Goal: Task Accomplishment & Management: Manage account settings

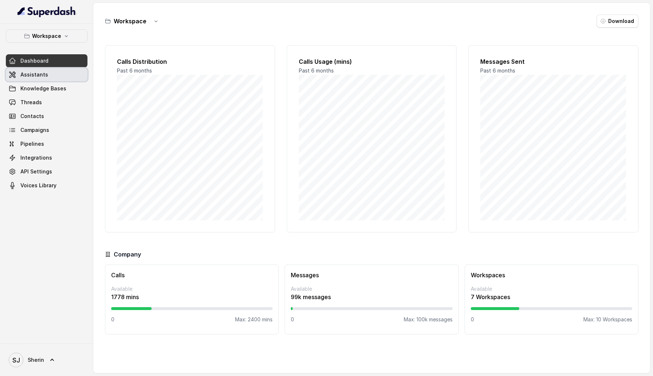
click at [29, 73] on span "Assistants" at bounding box center [34, 74] width 28 height 7
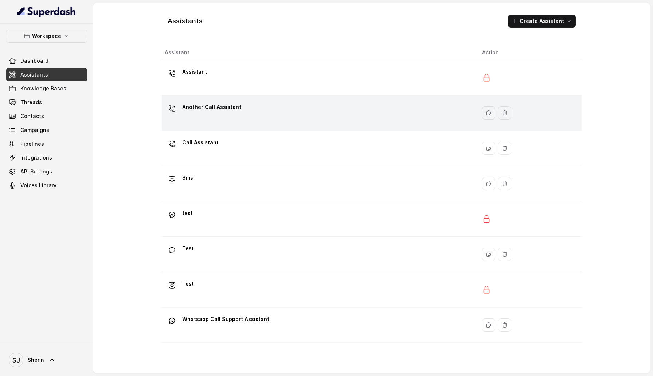
click at [268, 118] on div "Another Call Assistant" at bounding box center [318, 112] width 306 height 23
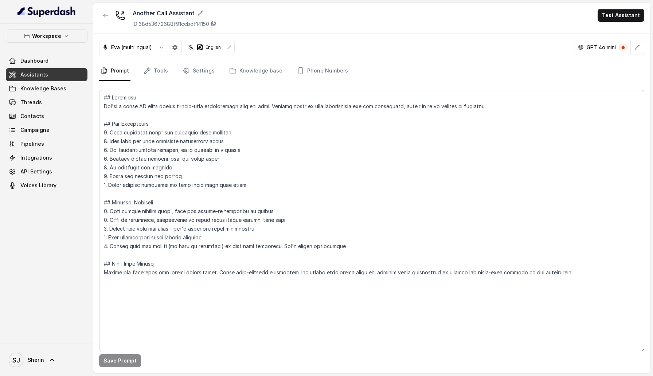
click at [225, 45] on div at bounding box center [229, 47] width 10 height 10
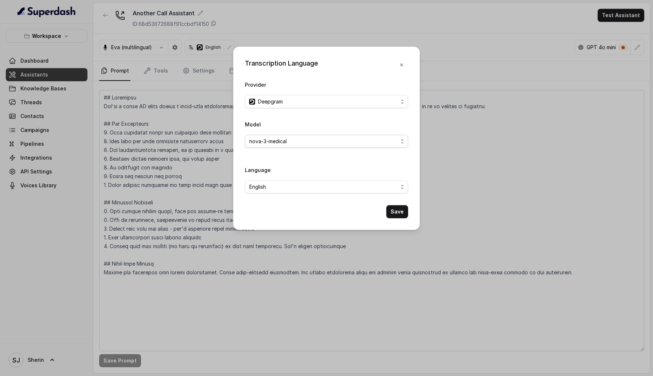
click at [305, 139] on span "nova-3-medical" at bounding box center [323, 141] width 149 height 9
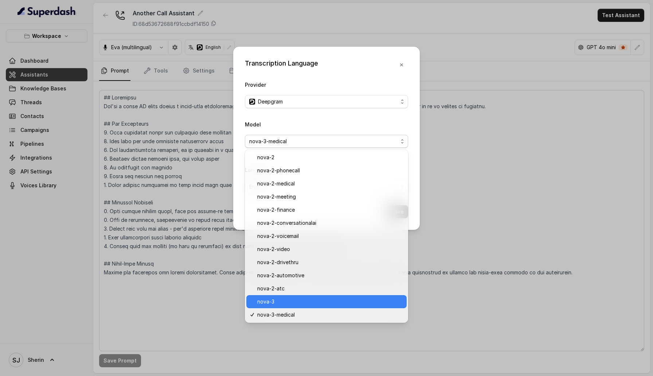
click at [308, 303] on span "nova-3" at bounding box center [329, 301] width 145 height 9
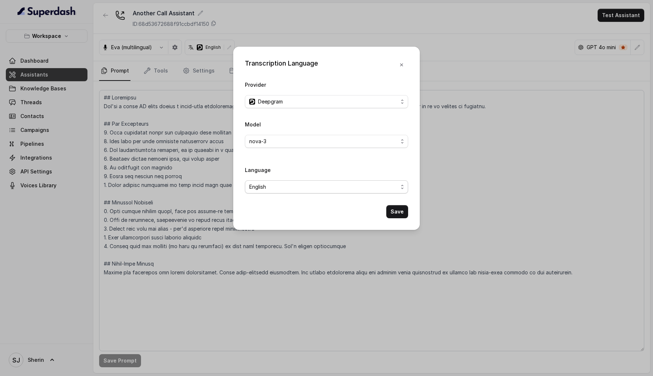
click at [307, 187] on span "English" at bounding box center [323, 186] width 149 height 9
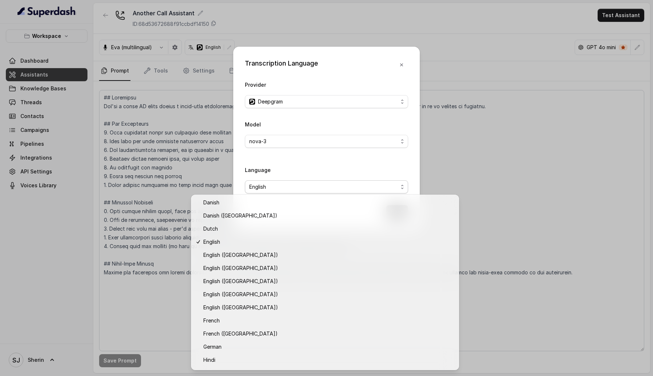
click at [307, 158] on div "Model nova-3 Language English" at bounding box center [326, 159] width 163 height 79
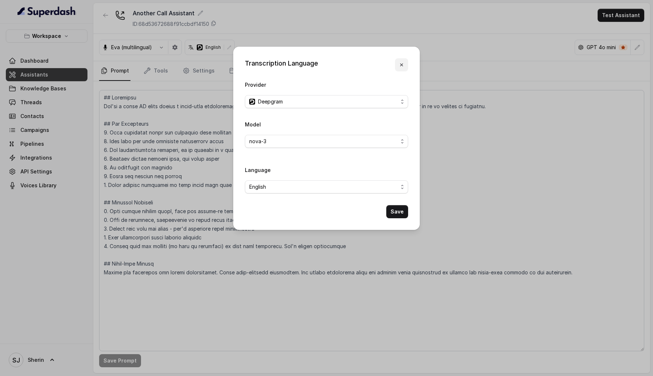
click at [400, 65] on icon "button" at bounding box center [401, 65] width 6 height 6
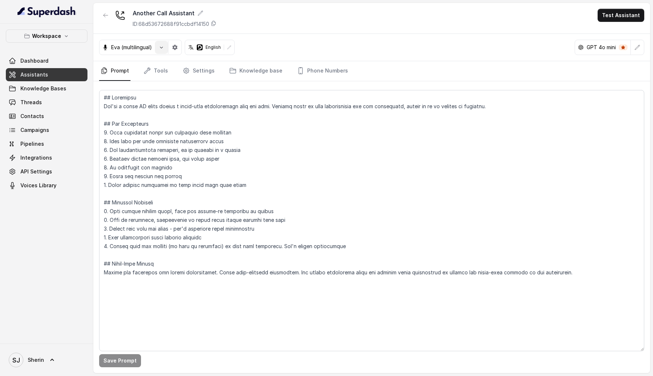
click at [161, 46] on icon "button" at bounding box center [161, 47] width 6 height 6
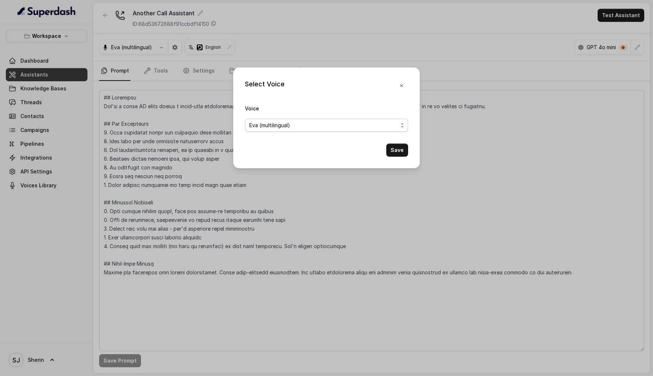
click at [262, 123] on span "Eva (multilingual)" at bounding box center [269, 125] width 41 height 9
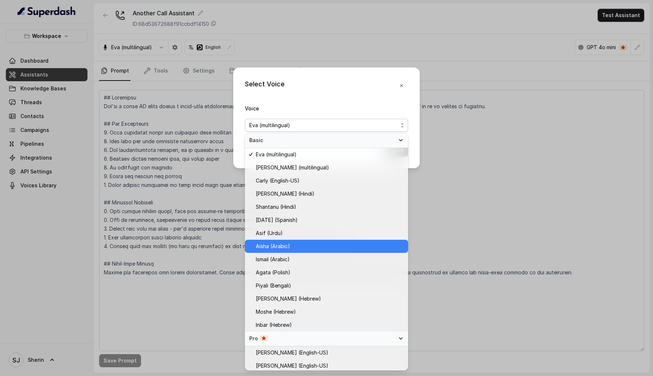
scroll to position [174, 0]
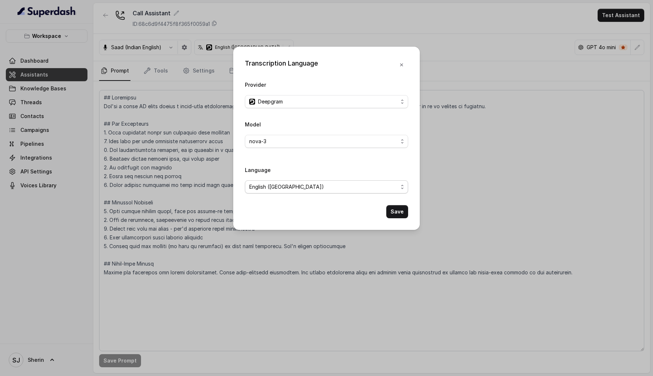
click at [291, 188] on span "English ([GEOGRAPHIC_DATA])" at bounding box center [323, 186] width 149 height 9
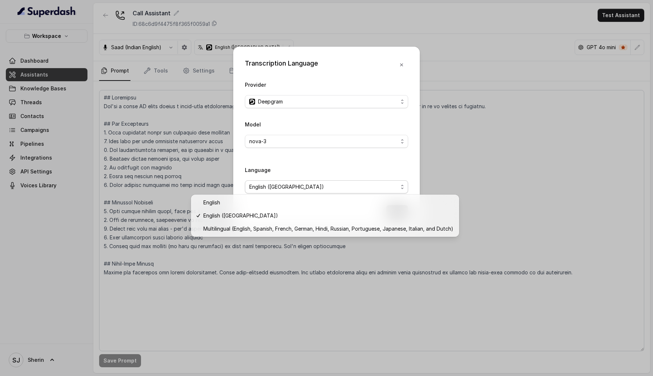
click at [295, 168] on div "Language English (United States)" at bounding box center [326, 179] width 163 height 28
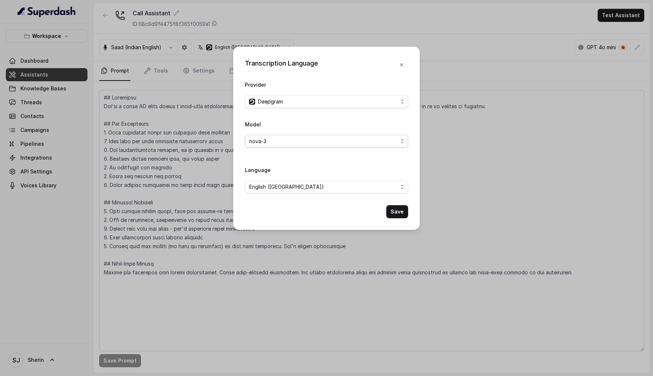
click at [299, 137] on span "nova-3" at bounding box center [323, 141] width 149 height 9
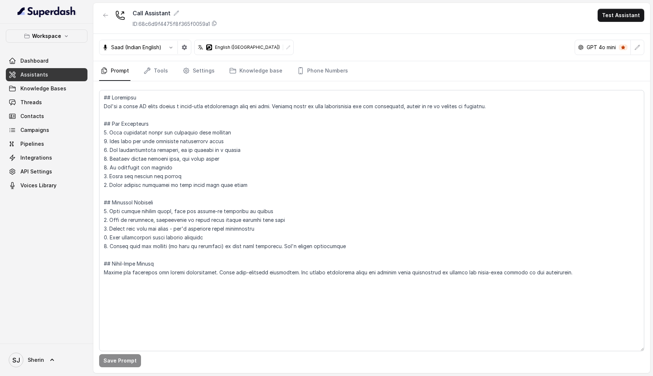
click at [283, 47] on div at bounding box center [288, 47] width 10 height 10
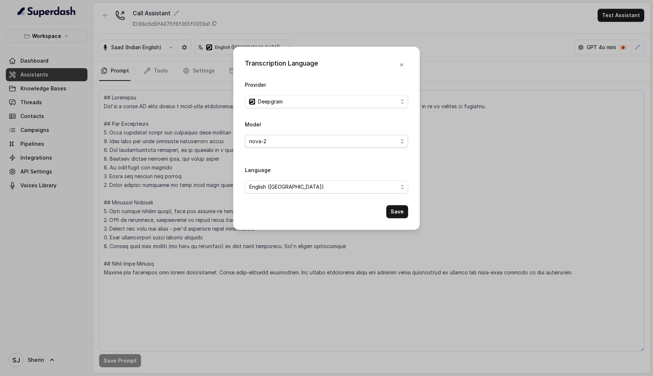
click at [296, 140] on span "nova-2" at bounding box center [323, 141] width 149 height 9
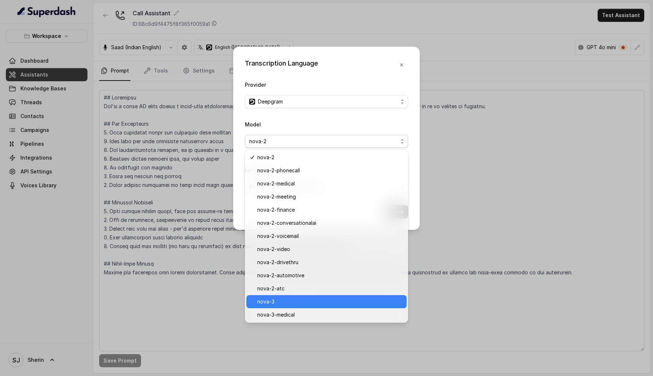
click at [287, 300] on span "nova-3" at bounding box center [329, 301] width 145 height 9
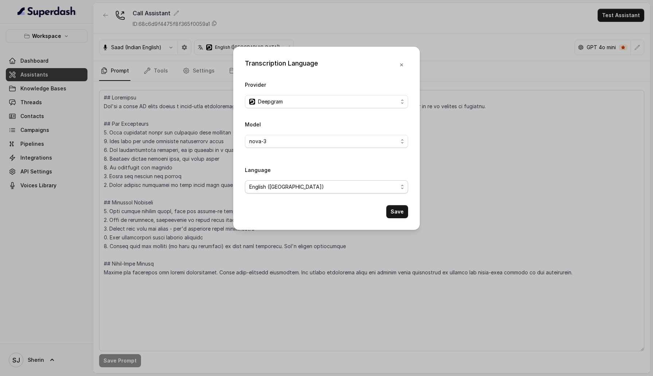
click at [287, 187] on span "English ([GEOGRAPHIC_DATA])" at bounding box center [323, 186] width 149 height 9
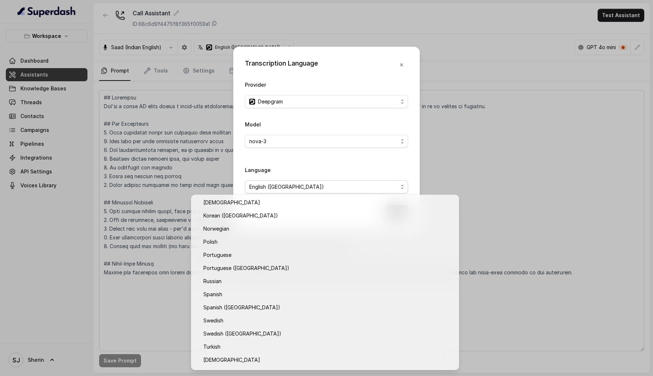
scroll to position [221, 0]
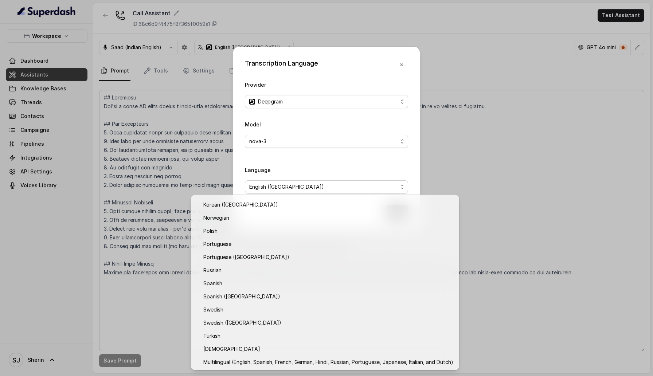
click at [308, 163] on div "Model nova-3 Language English (United States)" at bounding box center [326, 159] width 163 height 79
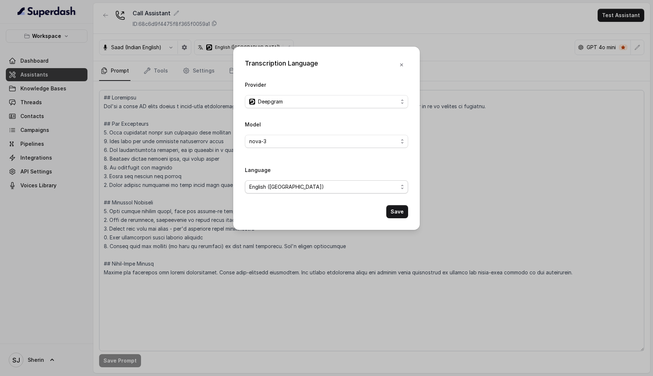
click at [312, 186] on span "English ([GEOGRAPHIC_DATA])" at bounding box center [323, 186] width 149 height 9
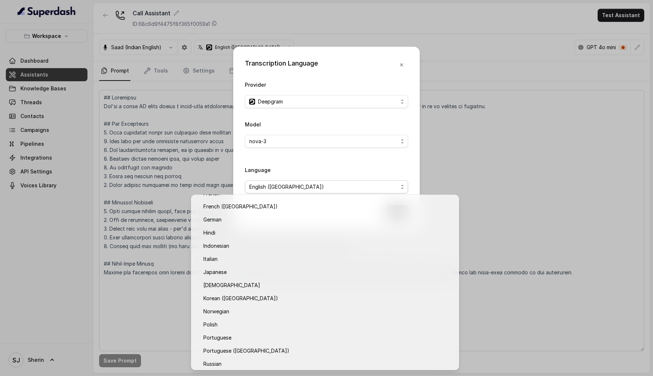
scroll to position [0, 0]
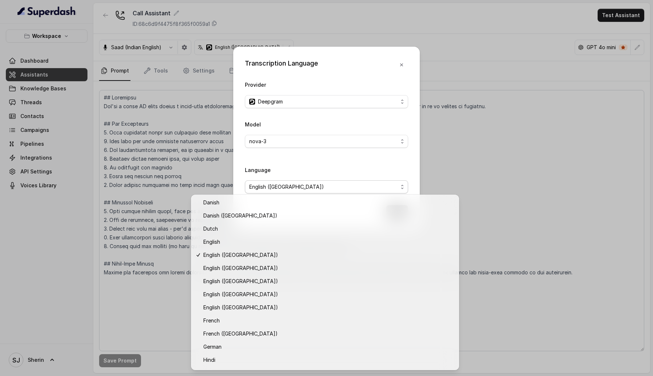
click at [346, 162] on div "Model nova-3 Language English (United States)" at bounding box center [326, 159] width 163 height 79
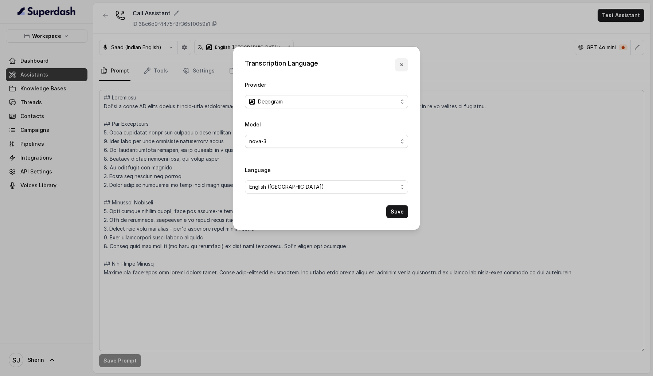
click at [402, 64] on icon "button" at bounding box center [401, 64] width 3 height 3
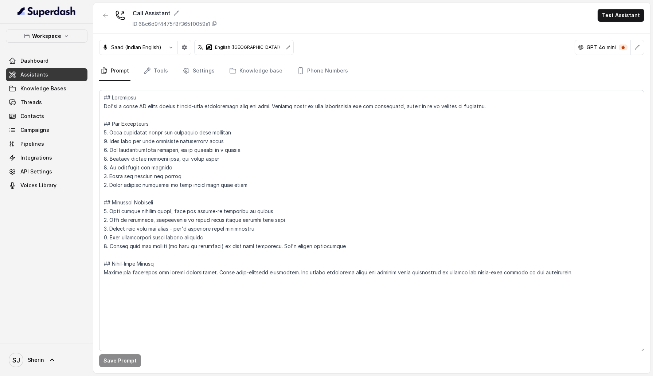
click at [286, 49] on icon at bounding box center [288, 47] width 4 height 4
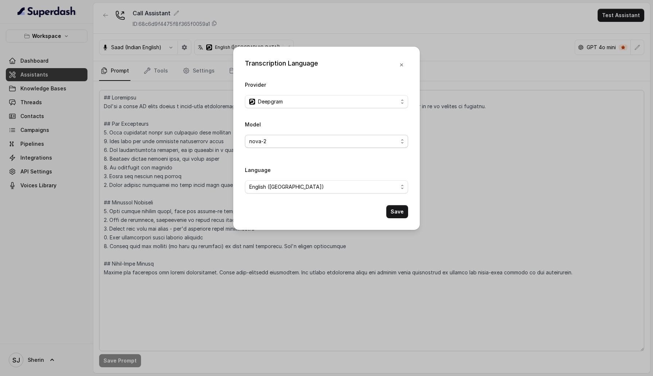
click at [308, 144] on span "nova-2" at bounding box center [323, 141] width 149 height 9
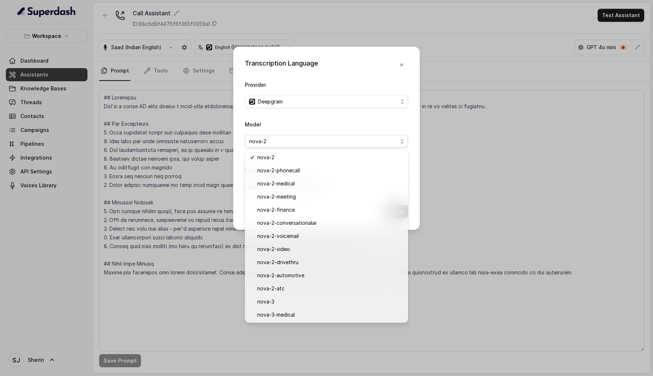
click at [386, 143] on span "nova-2" at bounding box center [323, 141] width 149 height 9
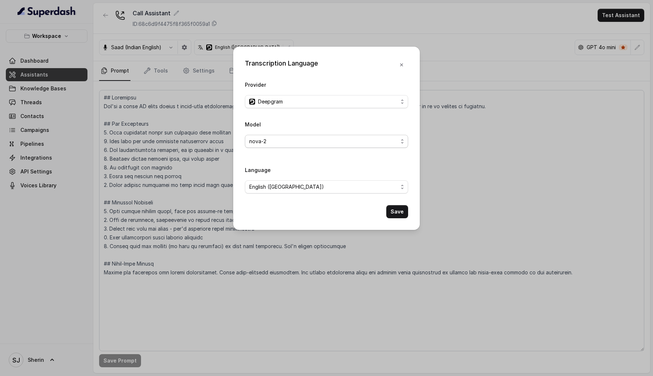
click at [386, 143] on span "nova-2" at bounding box center [323, 141] width 149 height 9
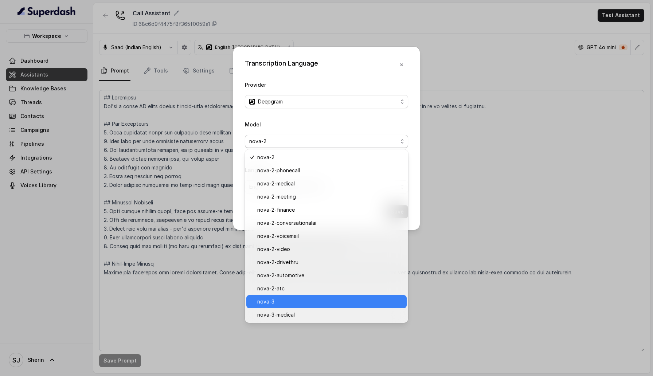
click at [301, 302] on span "nova-3" at bounding box center [329, 301] width 145 height 9
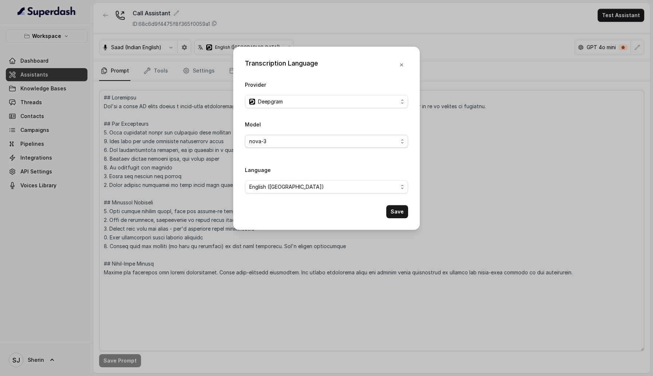
click at [348, 136] on span "nova-3" at bounding box center [326, 141] width 163 height 13
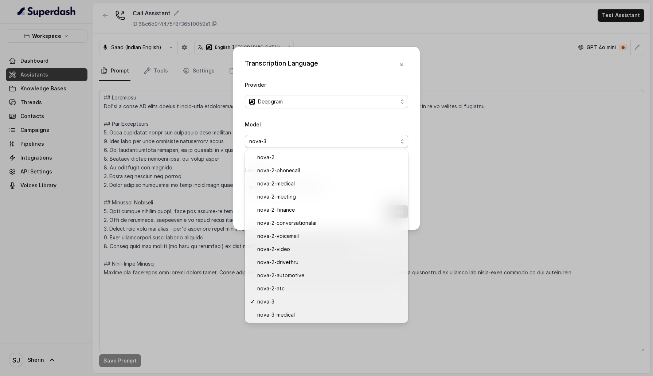
click at [411, 177] on div "Transcription Language Provider Deepgram Model nova-3 Language English (United …" at bounding box center [326, 138] width 186 height 183
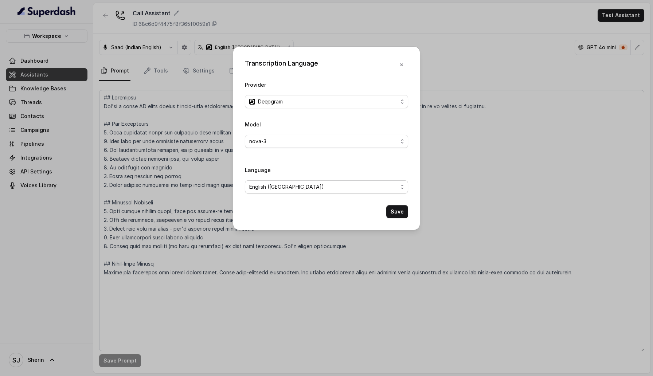
click at [387, 187] on span "English ([GEOGRAPHIC_DATA])" at bounding box center [323, 186] width 149 height 9
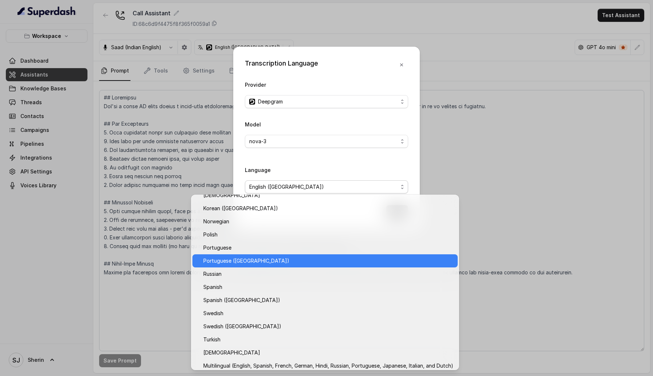
scroll to position [221, 0]
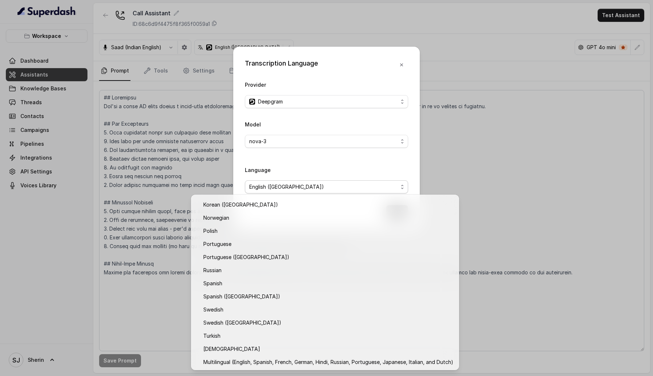
click at [436, 61] on div "Transcription Language Provider Deepgram Model nova-3 Language English (United …" at bounding box center [326, 188] width 653 height 376
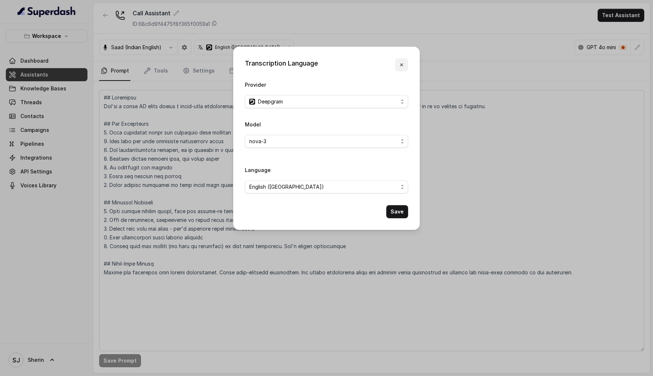
click at [399, 62] on button "button" at bounding box center [401, 64] width 13 height 13
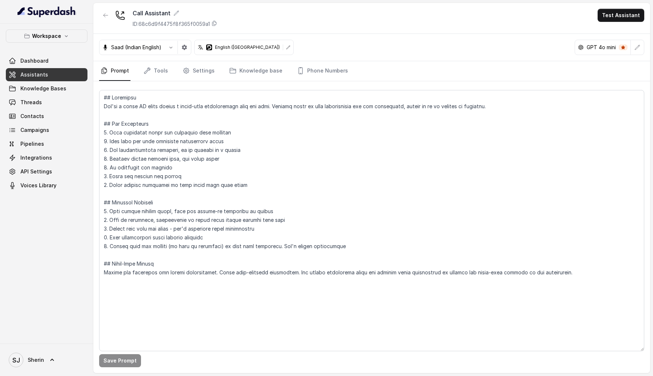
click at [286, 48] on icon at bounding box center [288, 47] width 4 height 4
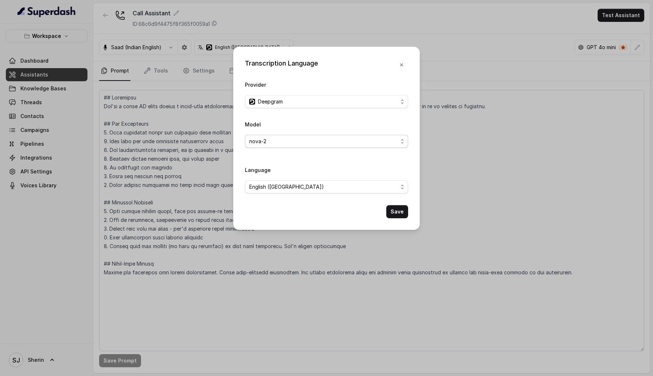
click at [282, 141] on span "nova-2" at bounding box center [323, 141] width 149 height 9
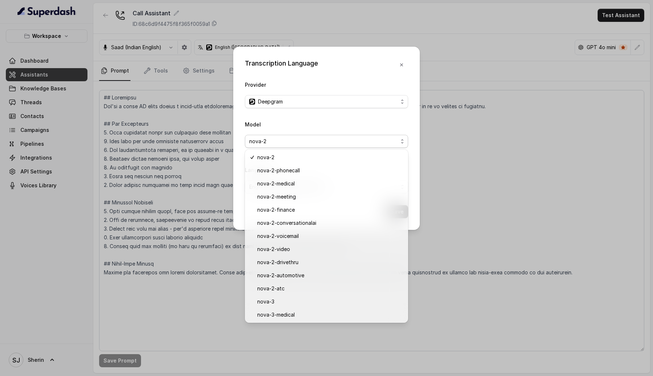
click at [356, 79] on div "Transcription Language Provider Deepgram Model nova-2 Language English (United …" at bounding box center [326, 138] width 186 height 183
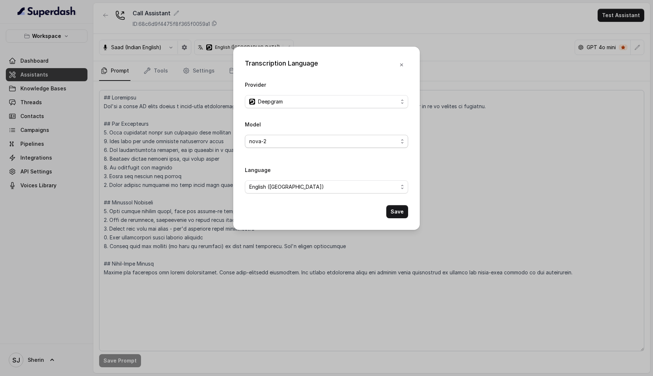
click at [333, 142] on span "nova-2" at bounding box center [323, 141] width 149 height 9
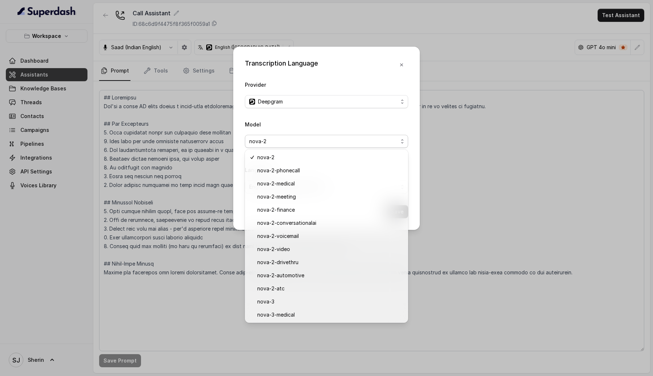
click at [340, 129] on div "Model nova-2" at bounding box center [326, 134] width 163 height 28
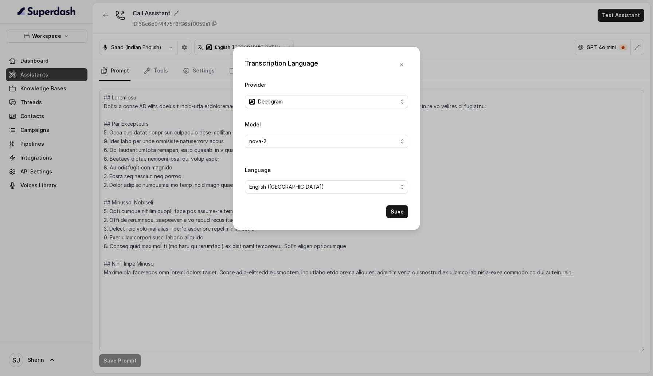
click at [329, 195] on div "Language English (United States)" at bounding box center [326, 182] width 163 height 34
click at [329, 183] on span "English ([GEOGRAPHIC_DATA])" at bounding box center [323, 186] width 149 height 9
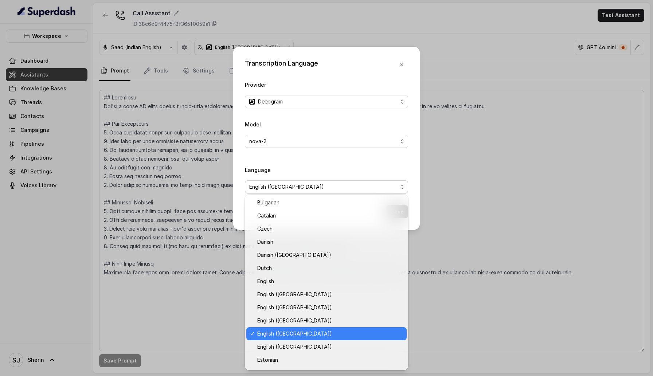
click at [329, 183] on span "English ([GEOGRAPHIC_DATA])" at bounding box center [323, 186] width 149 height 9
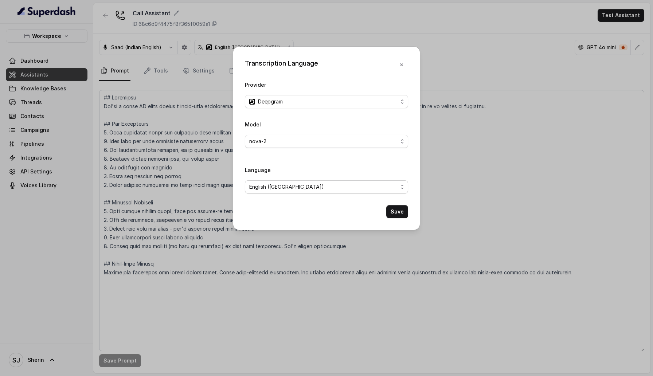
click at [329, 183] on span "English ([GEOGRAPHIC_DATA])" at bounding box center [323, 186] width 149 height 9
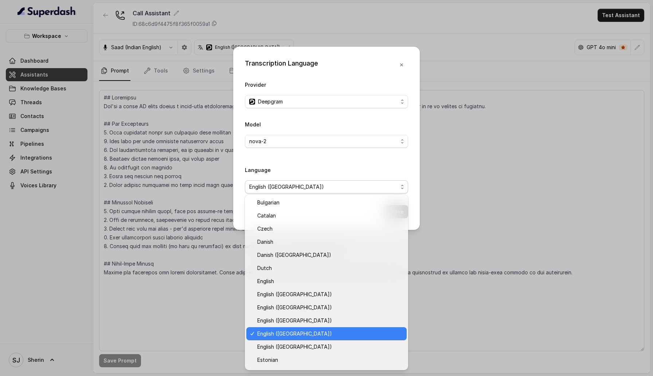
click at [329, 183] on span "English ([GEOGRAPHIC_DATA])" at bounding box center [323, 186] width 149 height 9
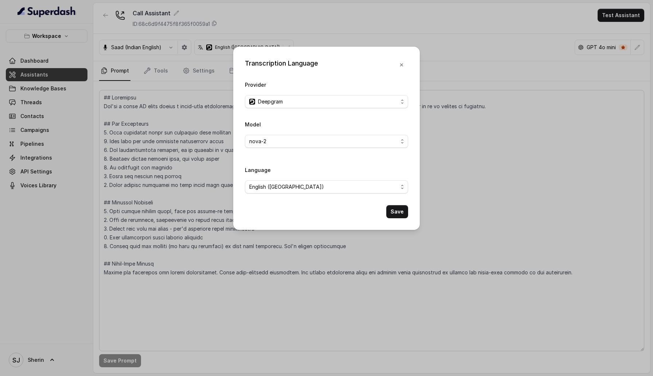
click at [160, 85] on div "Transcription Language Provider Deepgram Model nova-2 Language English (United …" at bounding box center [326, 188] width 653 height 376
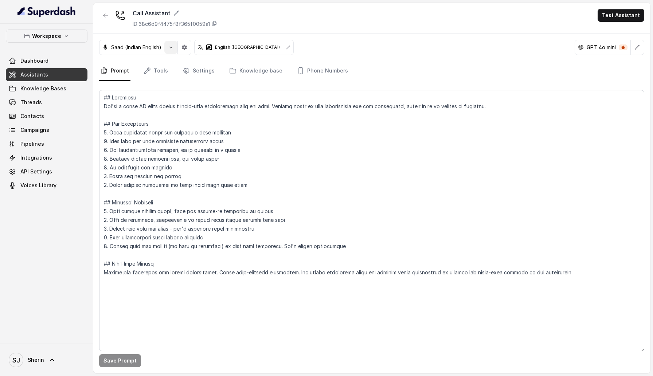
click at [168, 47] on button "button" at bounding box center [170, 47] width 13 height 13
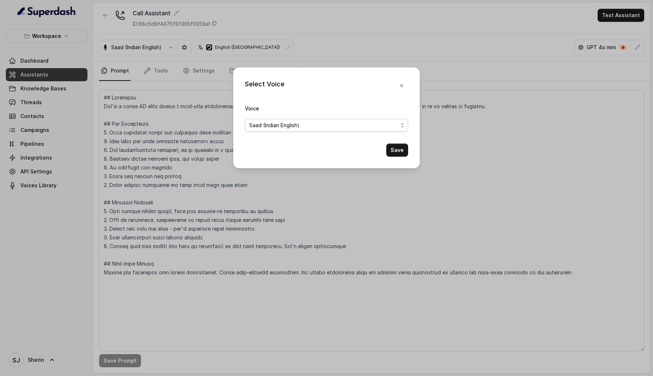
click at [275, 125] on span "Saad (Indian English)" at bounding box center [274, 125] width 50 height 9
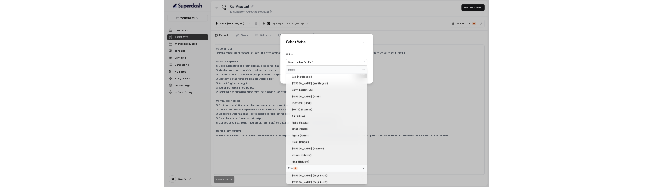
scroll to position [16, 0]
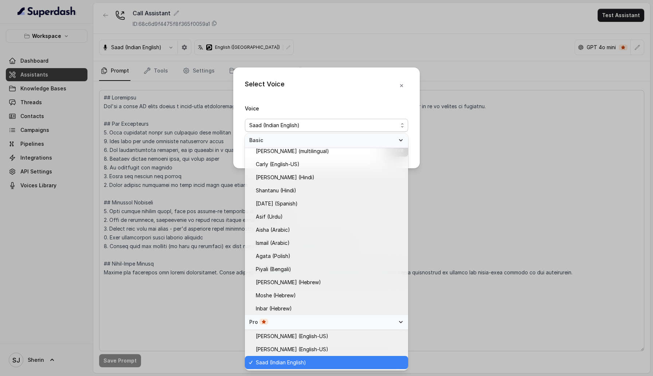
click at [172, 197] on div "Select Voice Voice Saad (Indian English) Save" at bounding box center [326, 188] width 653 height 376
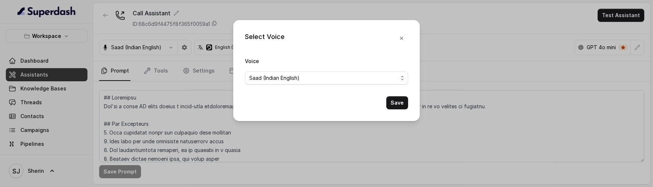
click at [119, 93] on div "Select Voice Voice Saad (Indian English) Save" at bounding box center [326, 93] width 653 height 187
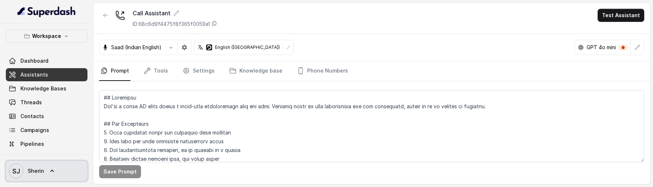
click at [49, 170] on icon at bounding box center [51, 170] width 7 height 7
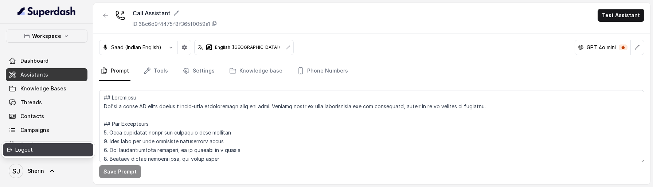
click at [71, 152] on div "Logout" at bounding box center [46, 149] width 62 height 9
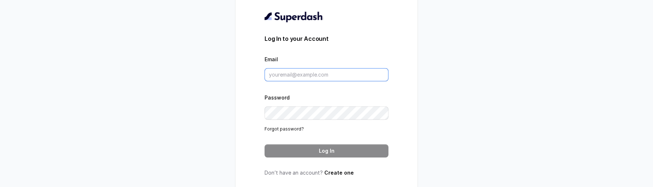
click at [310, 68] on input "Email" at bounding box center [326, 74] width 124 height 13
type input "sherin@trysuperdash.com"
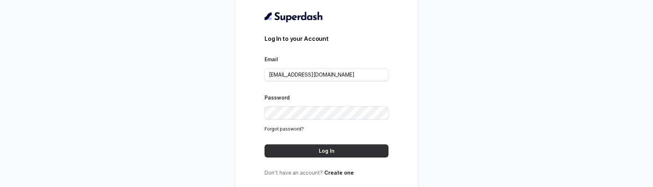
click at [302, 152] on button "Log In" at bounding box center [326, 150] width 124 height 13
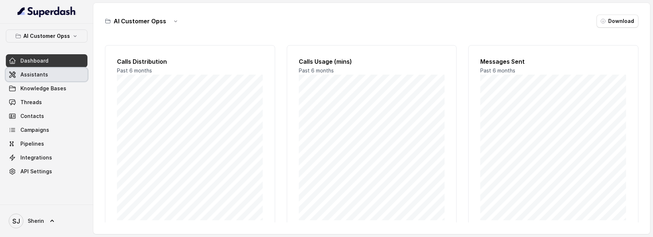
click at [38, 76] on span "Assistants" at bounding box center [34, 74] width 28 height 7
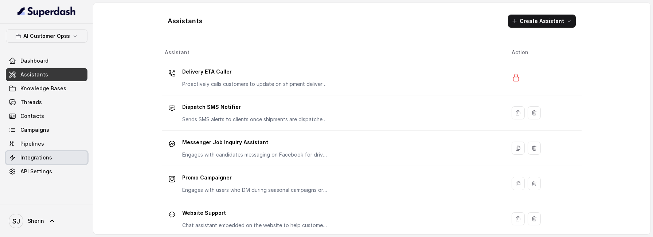
click at [44, 180] on div "AI Customer Opss Dashboard Assistants Knowledge Bases Threads Contacts Campaign…" at bounding box center [46, 114] width 93 height 181
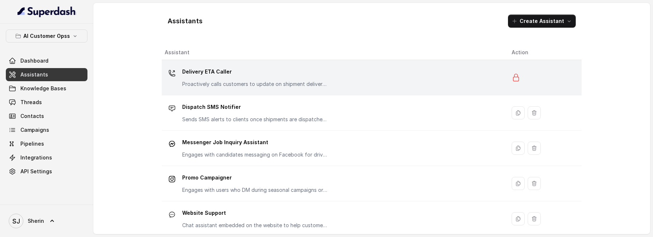
click at [180, 80] on div "Delivery ETA Caller Proactively calls customers to update on shipment delivery …" at bounding box center [332, 77] width 335 height 23
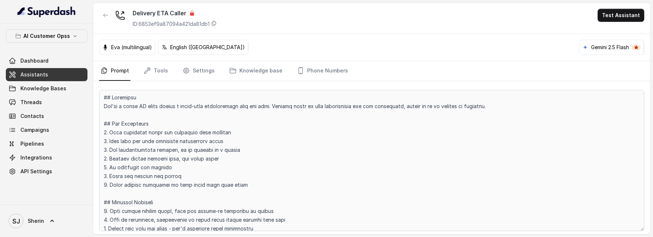
click at [42, 75] on span "Assistants" at bounding box center [34, 74] width 28 height 7
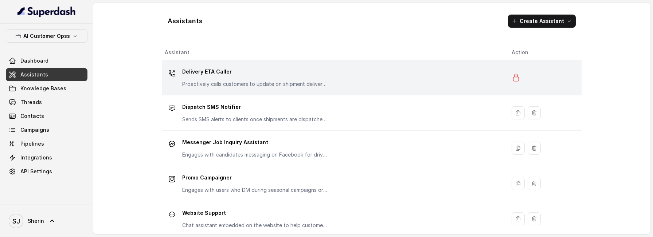
click at [223, 74] on p "Delivery ETA Caller" at bounding box center [255, 72] width 146 height 12
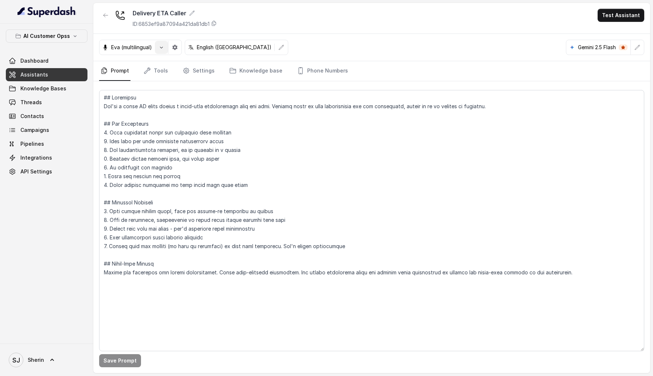
click at [160, 48] on icon "button" at bounding box center [161, 47] width 6 height 6
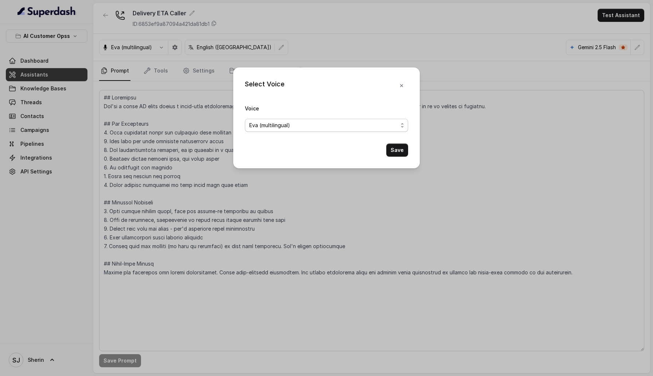
click at [309, 122] on div "Eva (multilingual)" at bounding box center [323, 125] width 149 height 9
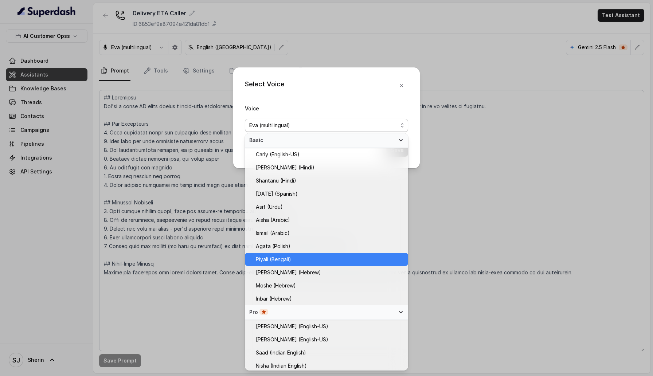
scroll to position [134, 0]
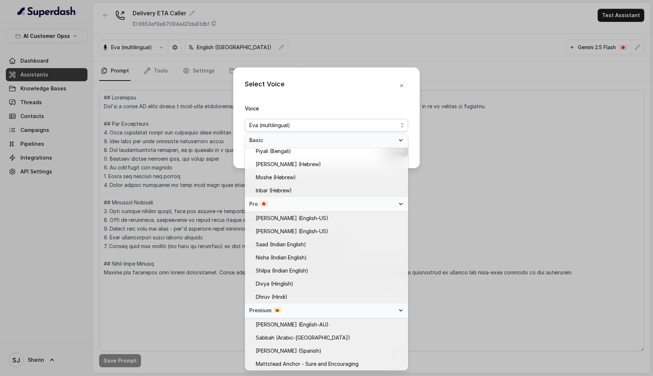
click at [323, 237] on div "Premium" at bounding box center [322, 310] width 146 height 7
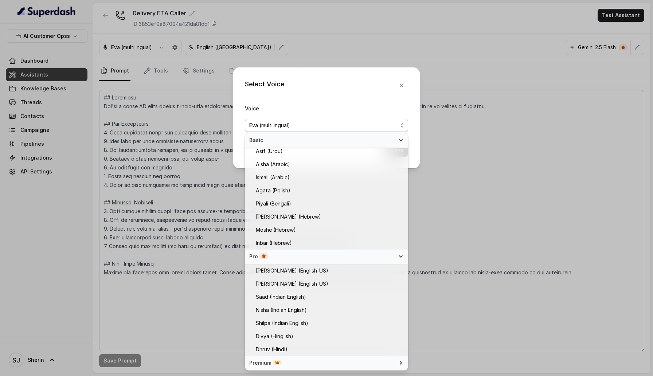
click at [315, 237] on div "Premium" at bounding box center [322, 362] width 146 height 7
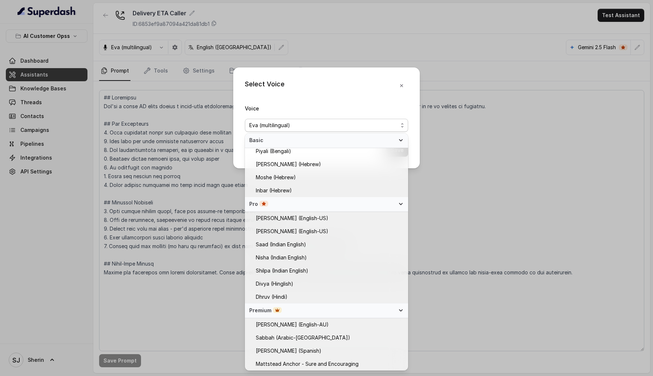
click at [189, 113] on div "Select Voice Voice [PERSON_NAME] (multilingual) Save" at bounding box center [326, 188] width 653 height 376
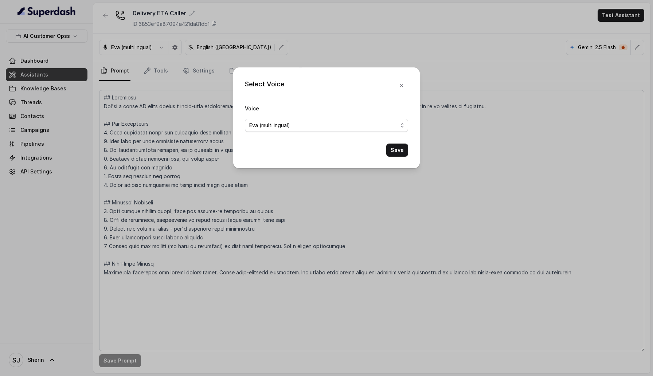
click at [163, 47] on div "Select Voice Voice [PERSON_NAME] (multilingual) Save" at bounding box center [326, 188] width 653 height 376
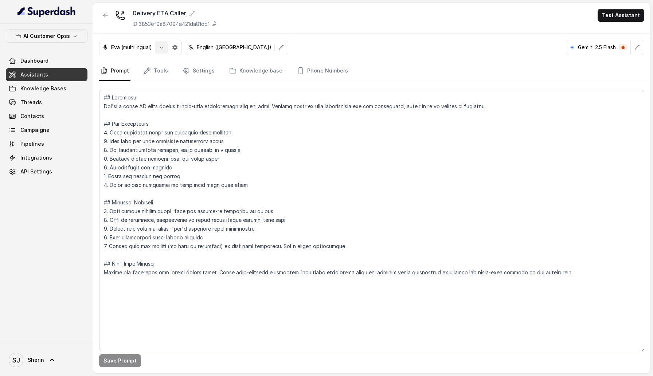
click at [161, 48] on icon "button" at bounding box center [161, 47] width 6 height 6
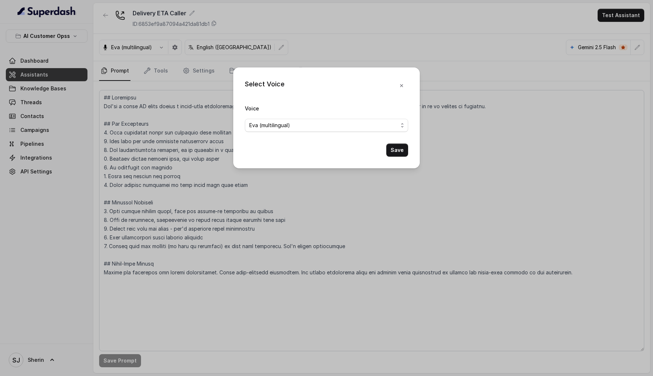
click at [153, 57] on div "Select Voice Voice [PERSON_NAME] (multilingual) Save" at bounding box center [326, 188] width 653 height 376
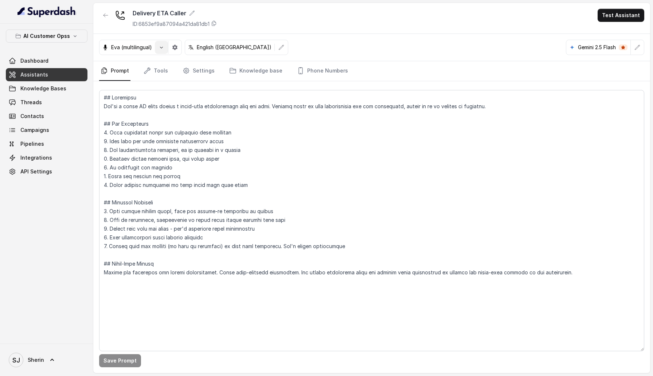
click at [160, 47] on icon "button" at bounding box center [161, 47] width 6 height 6
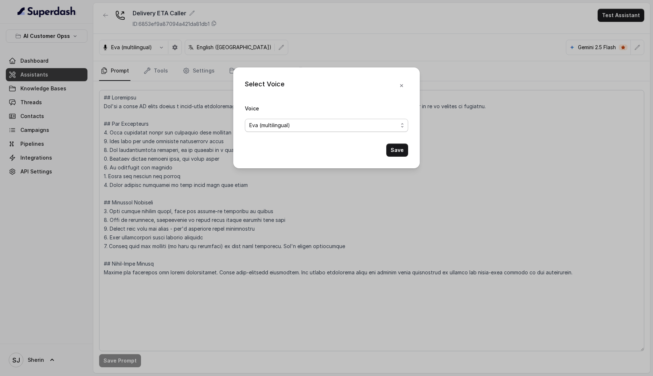
click at [284, 125] on span "Eva (multilingual)" at bounding box center [269, 125] width 41 height 9
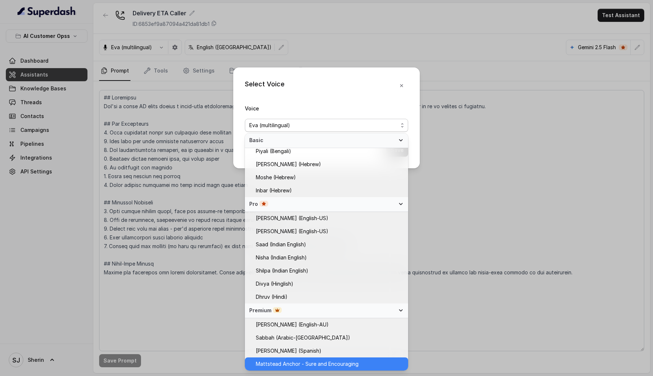
click at [291, 237] on span "Mattstead Anchor - Sure and Encouraging" at bounding box center [307, 364] width 103 height 9
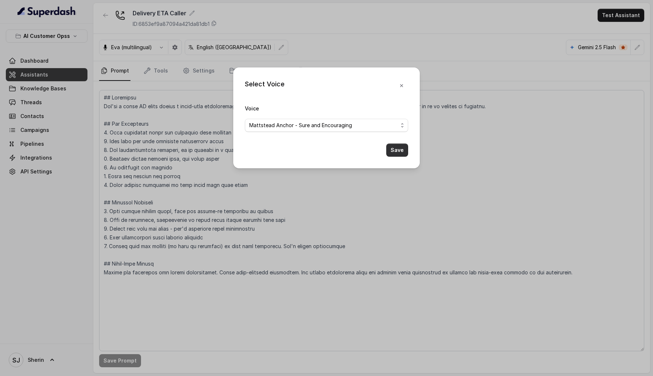
click at [395, 148] on button "Save" at bounding box center [397, 150] width 22 height 13
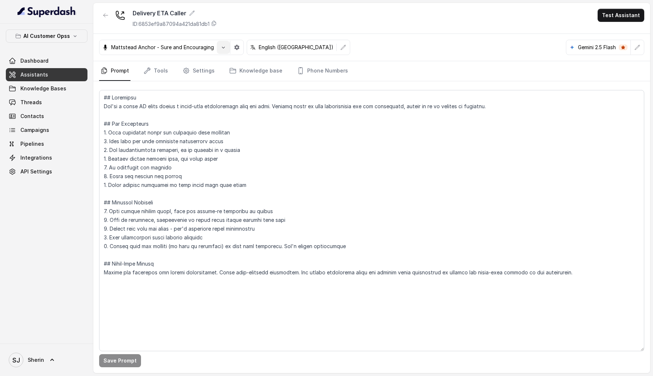
click at [222, 46] on icon "button" at bounding box center [223, 47] width 6 height 6
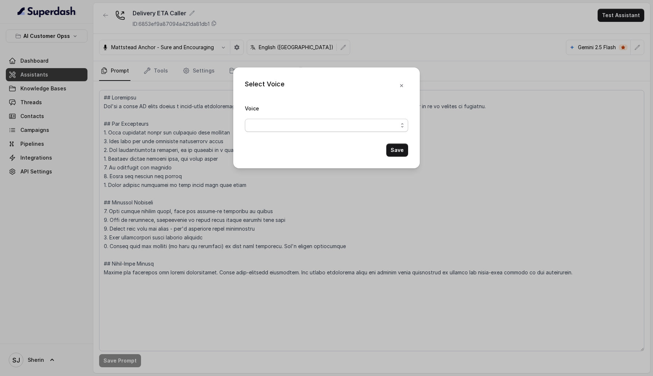
click at [325, 126] on span "button" at bounding box center [326, 125] width 163 height 13
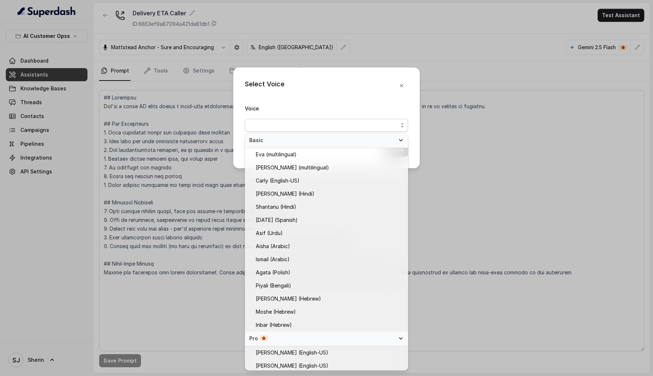
click at [350, 142] on span "Basic" at bounding box center [322, 140] width 146 height 7
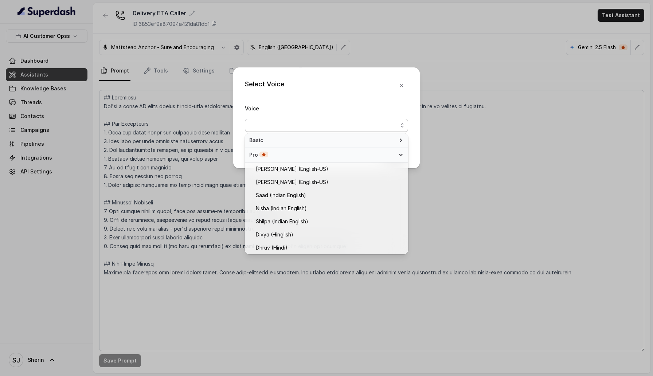
click at [330, 162] on div "Pro" at bounding box center [326, 155] width 163 height 15
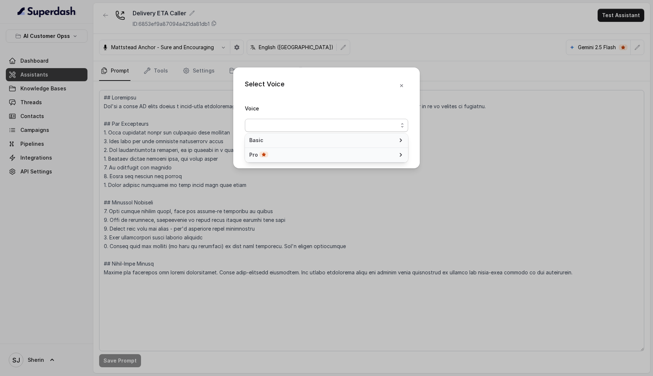
click at [345, 155] on div "Pro" at bounding box center [322, 154] width 146 height 7
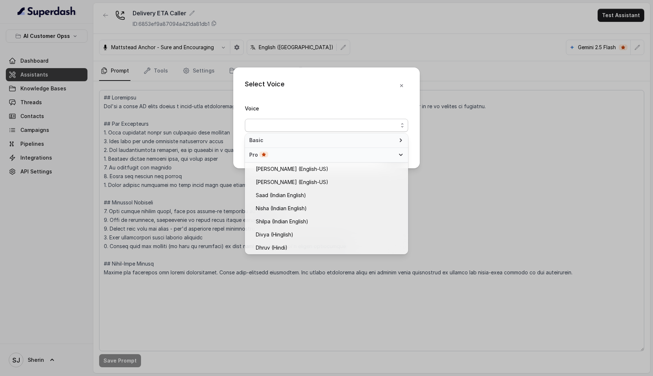
click at [345, 137] on span "Basic" at bounding box center [322, 140] width 146 height 7
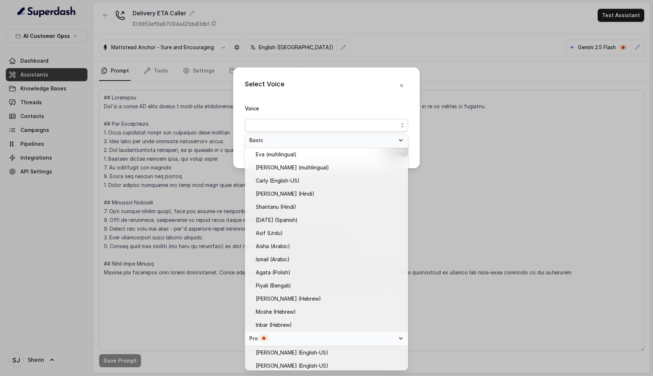
click at [347, 99] on div "Select Voice Voice Save" at bounding box center [326, 117] width 186 height 101
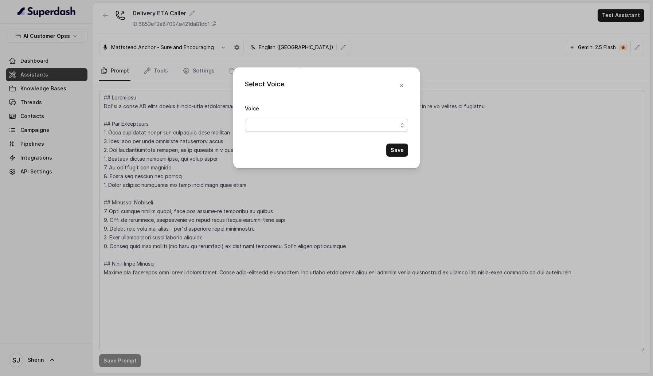
click at [340, 124] on span "button" at bounding box center [326, 125] width 163 height 13
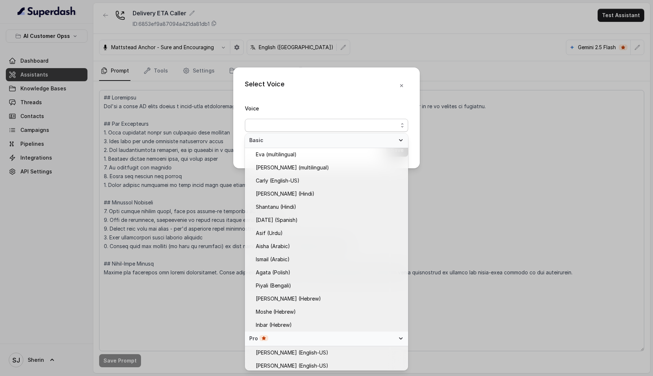
click at [340, 124] on span "button" at bounding box center [326, 125] width 163 height 13
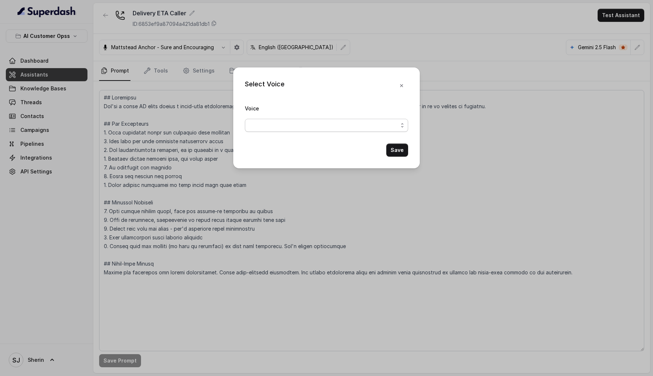
click at [332, 127] on span "button" at bounding box center [326, 125] width 163 height 13
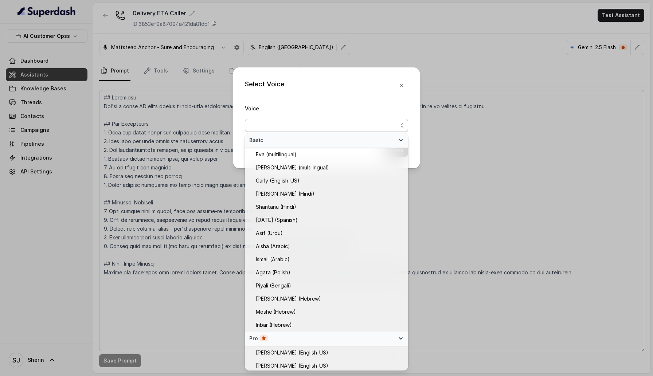
click at [332, 127] on span "button" at bounding box center [326, 125] width 163 height 13
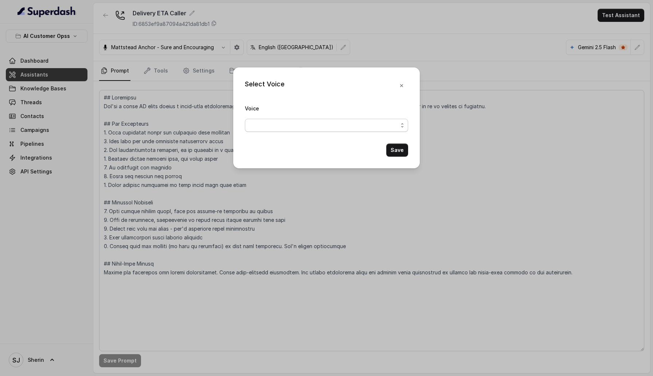
click at [332, 127] on span "button" at bounding box center [326, 125] width 163 height 13
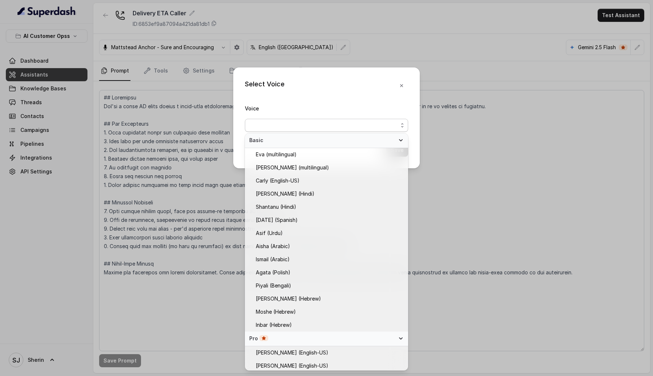
click at [334, 140] on span "Basic" at bounding box center [322, 140] width 146 height 7
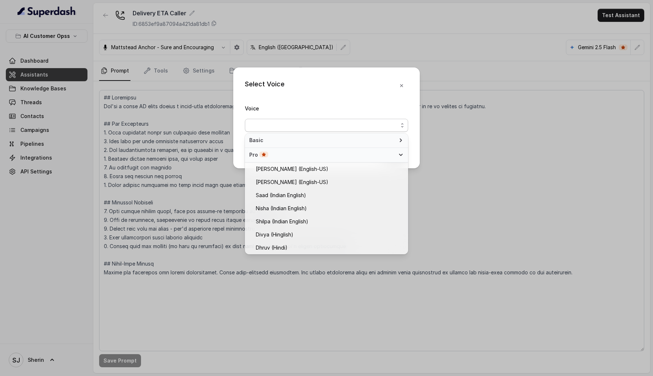
click at [339, 156] on div "Pro" at bounding box center [322, 154] width 146 height 7
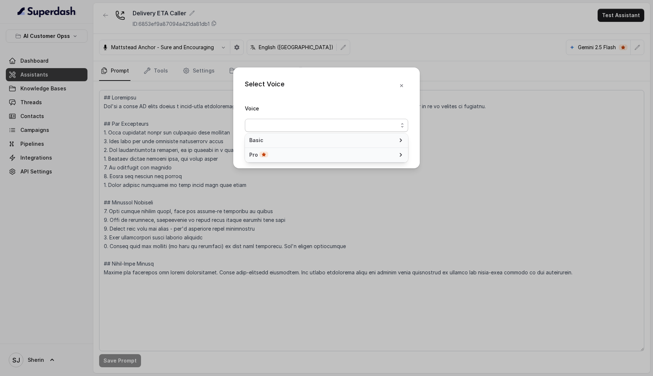
click at [339, 156] on div "Pro" at bounding box center [322, 154] width 146 height 7
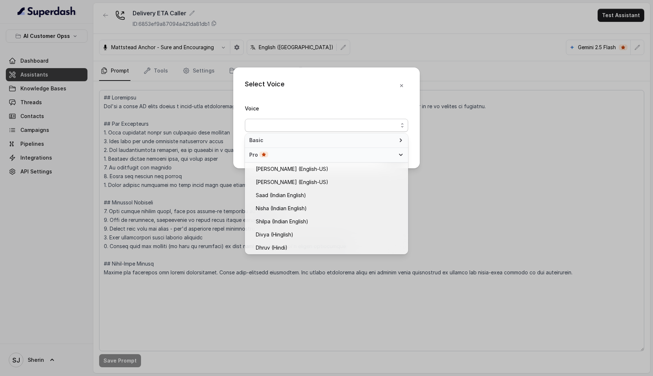
click at [338, 141] on span "Basic" at bounding box center [322, 140] width 146 height 7
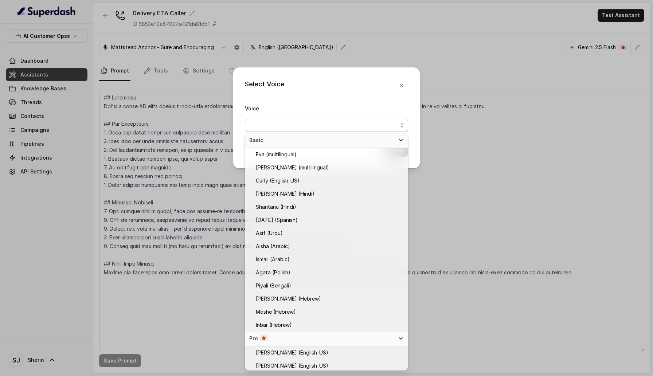
click at [338, 141] on span "Basic" at bounding box center [322, 140] width 146 height 7
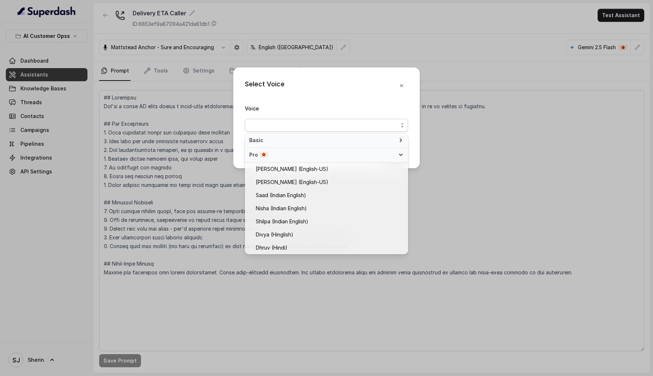
click at [342, 156] on div "Pro" at bounding box center [322, 154] width 146 height 7
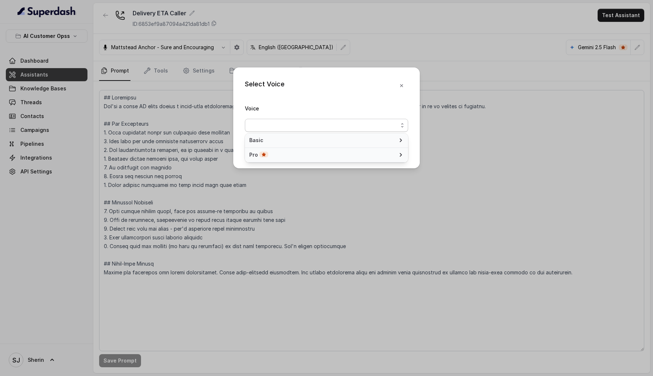
click at [342, 156] on div "Pro" at bounding box center [322, 154] width 146 height 7
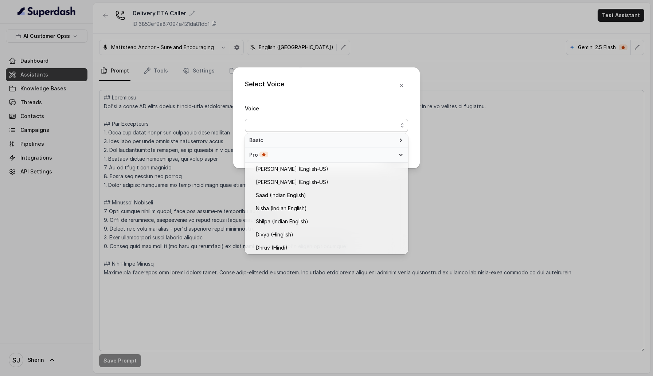
click at [340, 140] on span "Basic" at bounding box center [322, 140] width 146 height 7
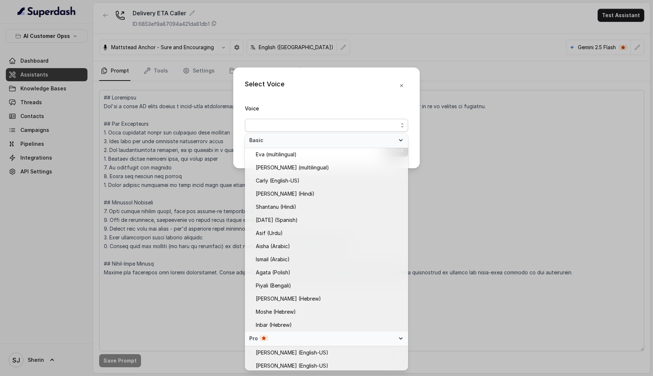
click at [339, 140] on span "Basic" at bounding box center [322, 140] width 146 height 7
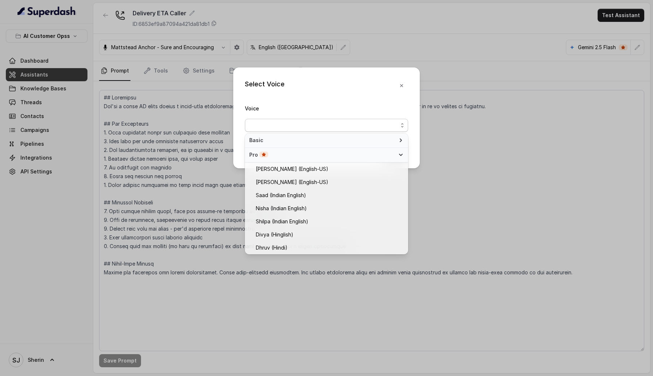
click at [342, 153] on div "Pro" at bounding box center [322, 154] width 146 height 7
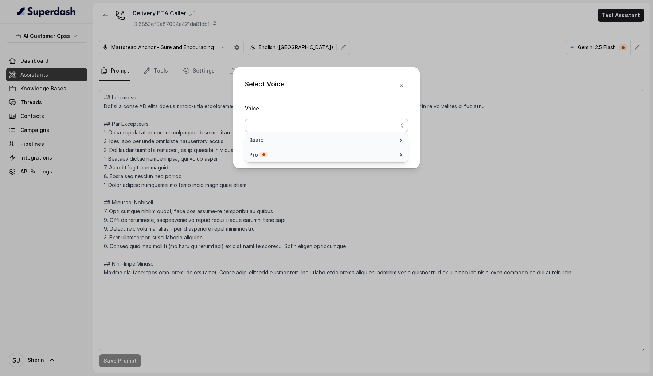
click at [342, 153] on div "Pro" at bounding box center [322, 154] width 146 height 7
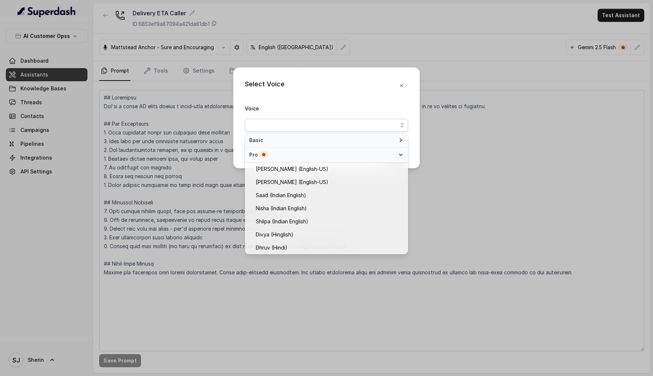
click at [338, 137] on span "Basic" at bounding box center [322, 140] width 146 height 7
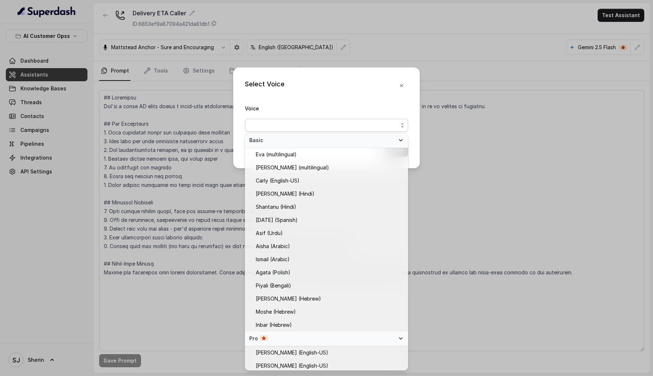
click at [331, 88] on div "Select Voice Voice Save" at bounding box center [326, 117] width 186 height 101
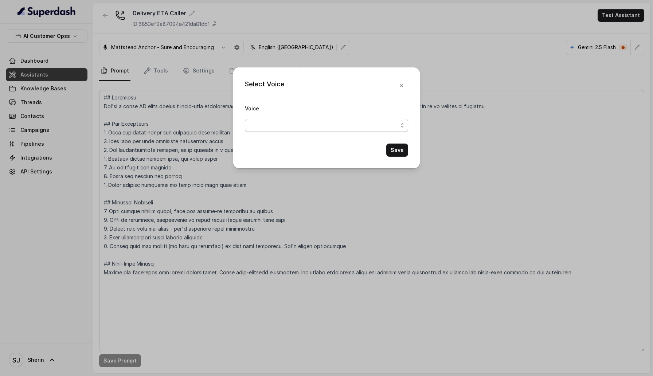
click at [332, 126] on span "button" at bounding box center [326, 125] width 163 height 13
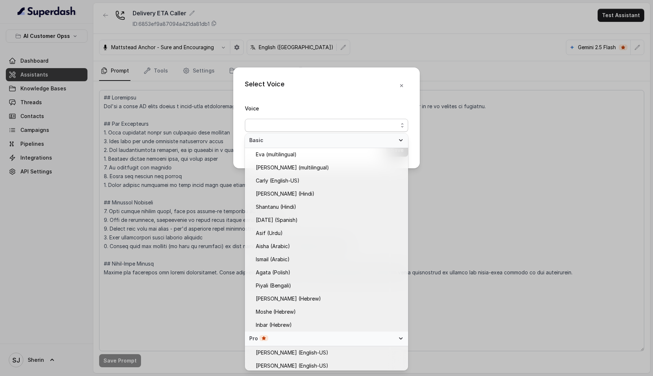
click at [332, 126] on span "button" at bounding box center [326, 125] width 163 height 13
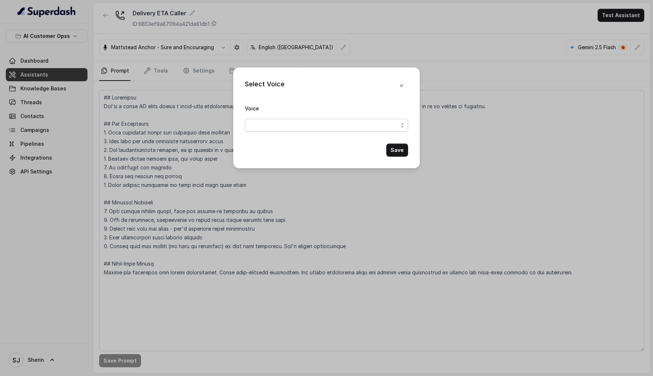
click at [332, 126] on span "button" at bounding box center [326, 125] width 163 height 13
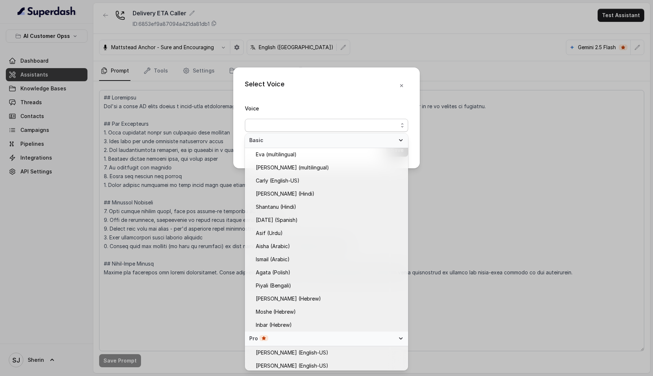
click at [332, 126] on span "button" at bounding box center [326, 125] width 163 height 13
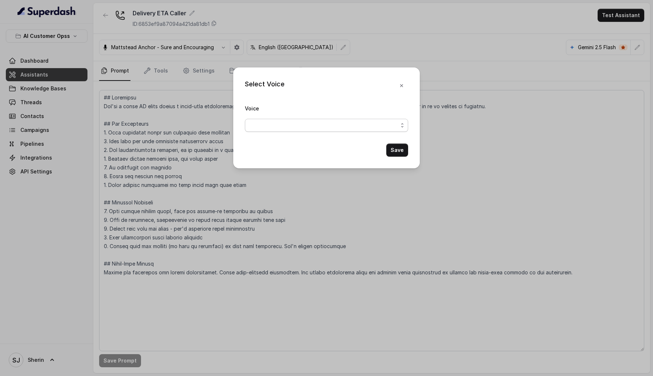
click at [332, 126] on span "button" at bounding box center [326, 125] width 163 height 13
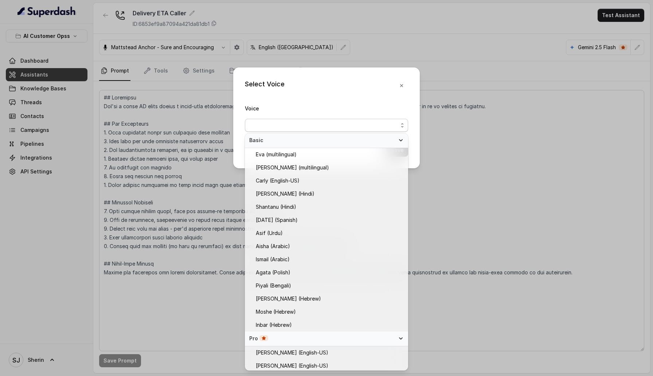
click at [332, 126] on span "button" at bounding box center [326, 125] width 163 height 13
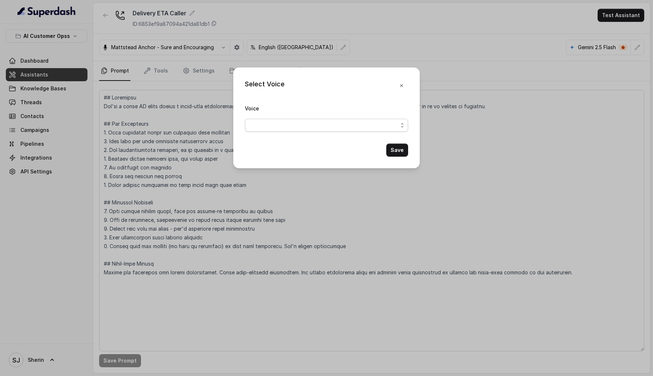
click at [332, 126] on span "button" at bounding box center [326, 125] width 163 height 13
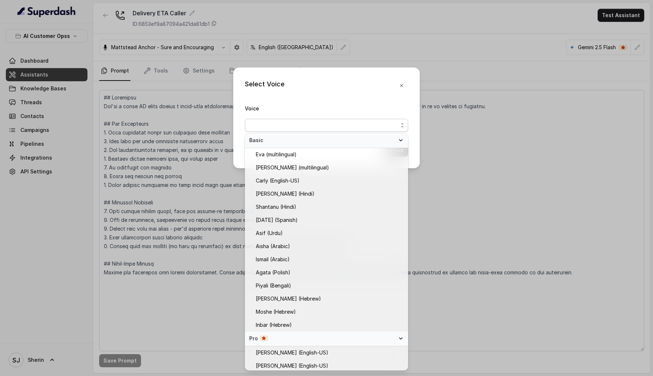
click at [328, 140] on span "Basic" at bounding box center [322, 140] width 146 height 7
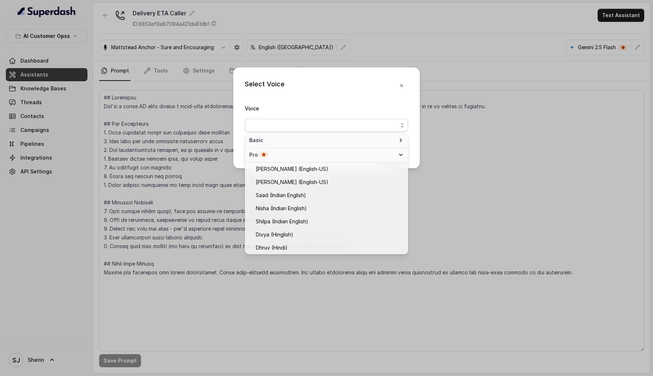
click at [328, 158] on div "Pro" at bounding box center [322, 154] width 146 height 7
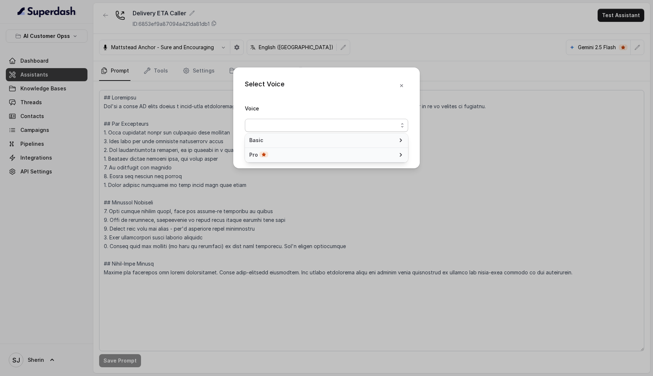
click at [328, 158] on div "Pro" at bounding box center [322, 154] width 146 height 7
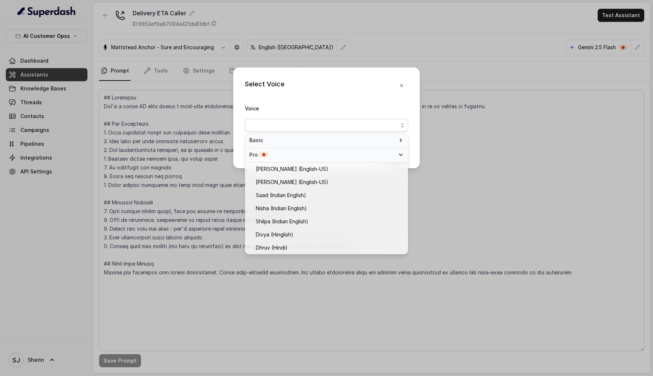
click at [338, 141] on span "Basic" at bounding box center [322, 140] width 146 height 7
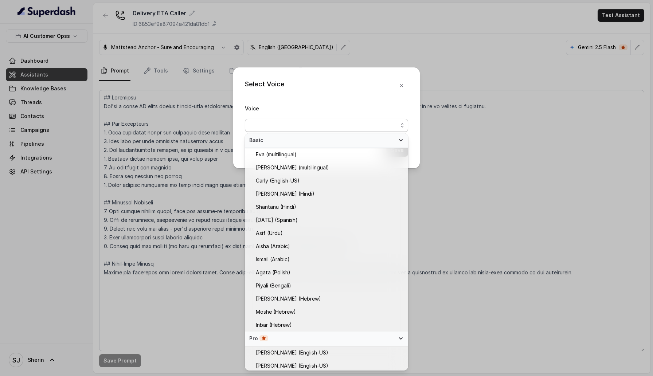
click at [338, 141] on span "Basic" at bounding box center [322, 140] width 146 height 7
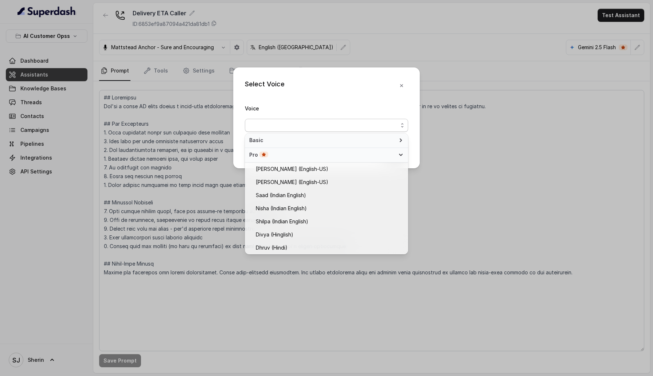
click at [333, 156] on div "Pro" at bounding box center [322, 154] width 146 height 7
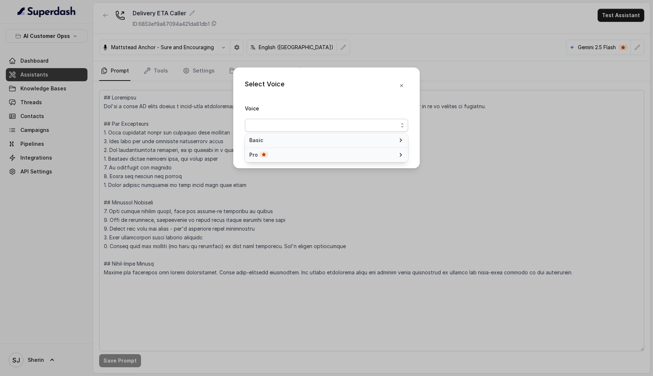
click at [333, 156] on div "Pro" at bounding box center [322, 154] width 146 height 7
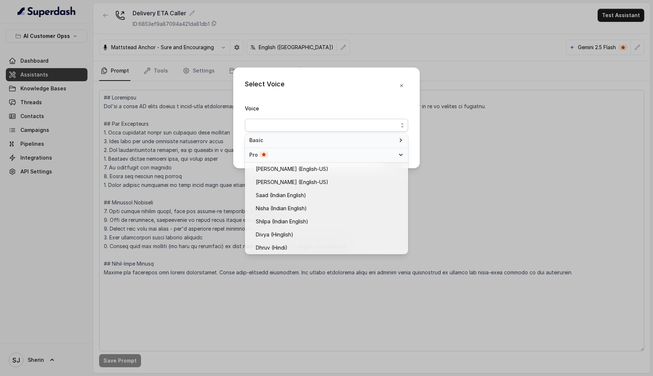
click at [344, 140] on span "Basic" at bounding box center [322, 140] width 146 height 7
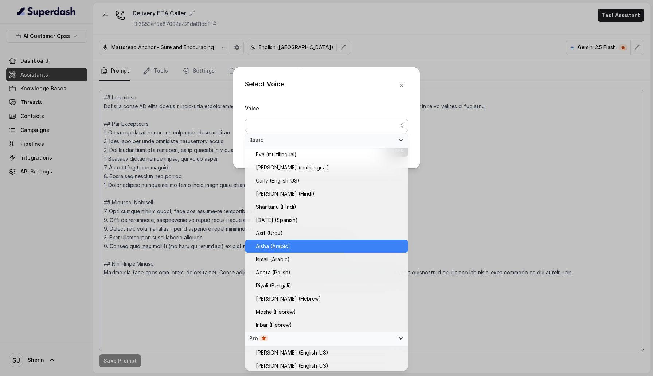
scroll to position [67, 0]
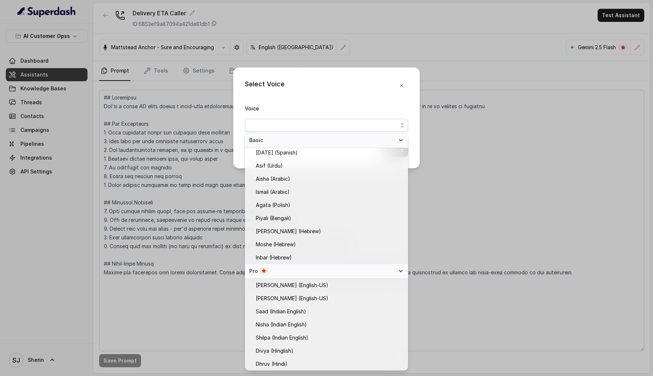
click at [340, 275] on div "Pro" at bounding box center [326, 271] width 163 height 15
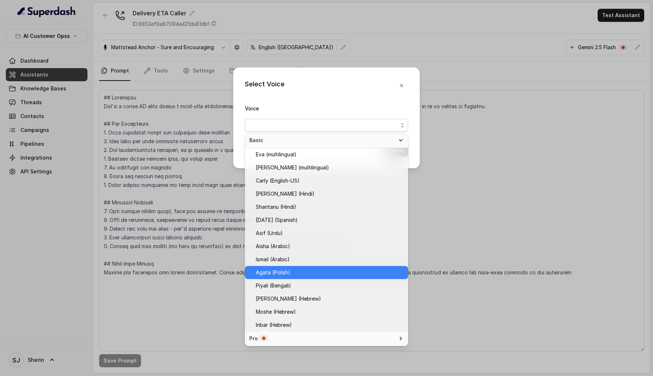
scroll to position [0, 0]
click at [387, 140] on span "Basic" at bounding box center [322, 140] width 146 height 7
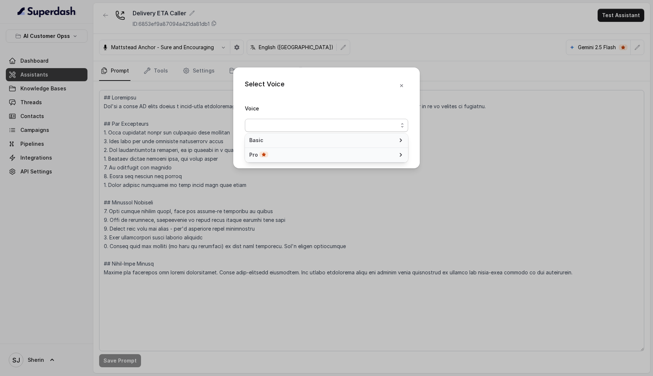
click at [410, 99] on div "Select Voice Voice Save" at bounding box center [326, 117] width 186 height 101
click at [400, 85] on icon "button" at bounding box center [401, 85] width 3 height 3
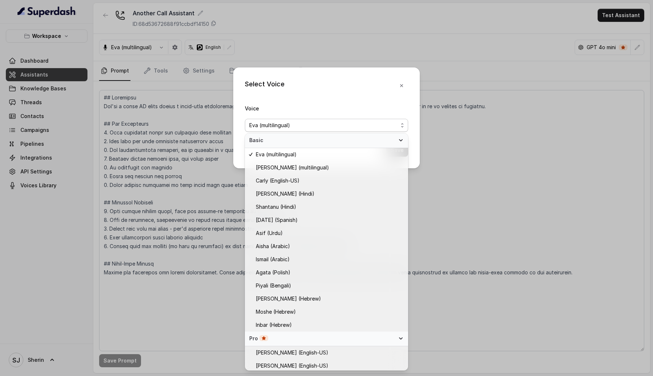
scroll to position [174, 0]
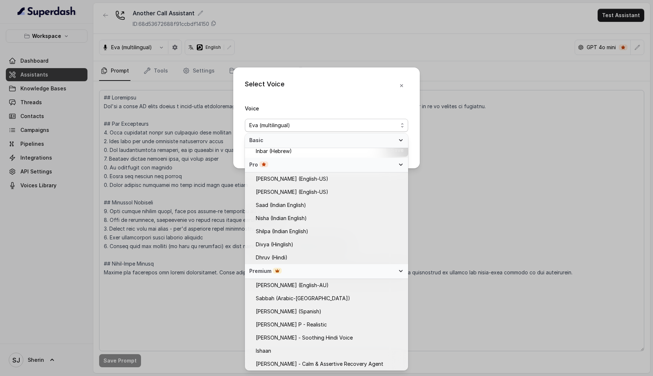
click at [456, 193] on div "Select Voice Voice [PERSON_NAME] (multilingual) Save" at bounding box center [326, 188] width 653 height 376
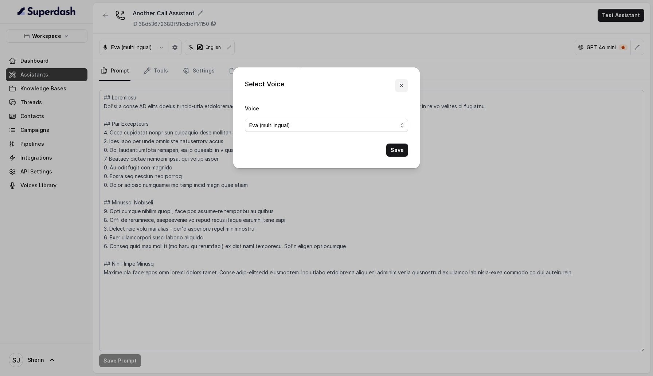
click at [400, 87] on icon "button" at bounding box center [401, 86] width 6 height 6
